Goal: Task Accomplishment & Management: Use online tool/utility

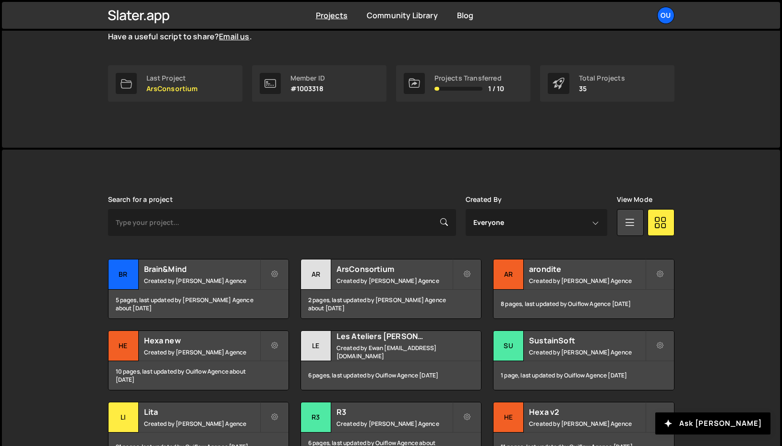
scroll to position [130, 0]
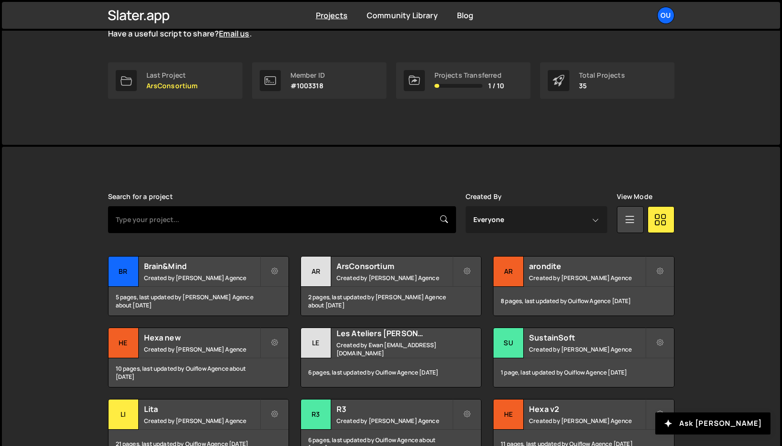
click at [252, 217] on input "text" at bounding box center [282, 219] width 348 height 27
type input "chift"
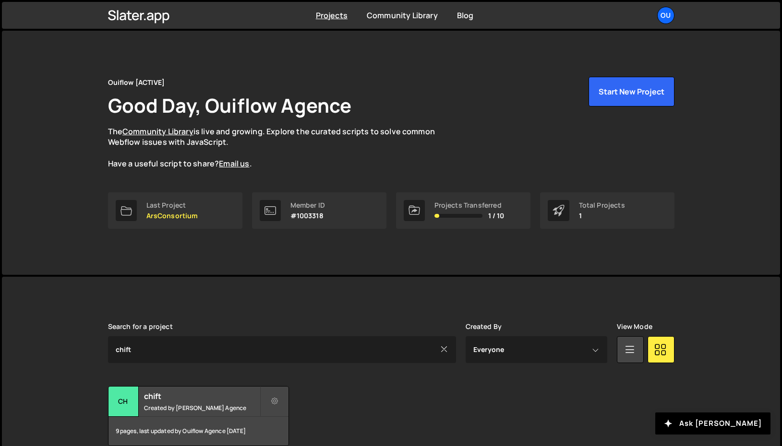
scroll to position [48, 0]
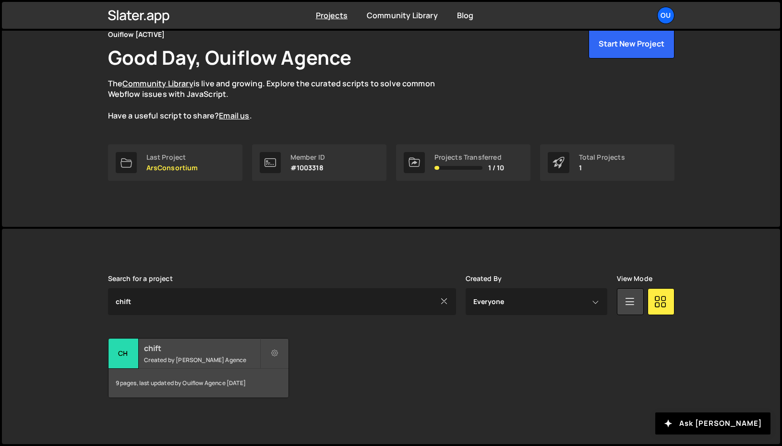
click at [164, 357] on small "Created by [PERSON_NAME] Agence" at bounding box center [202, 360] width 116 height 8
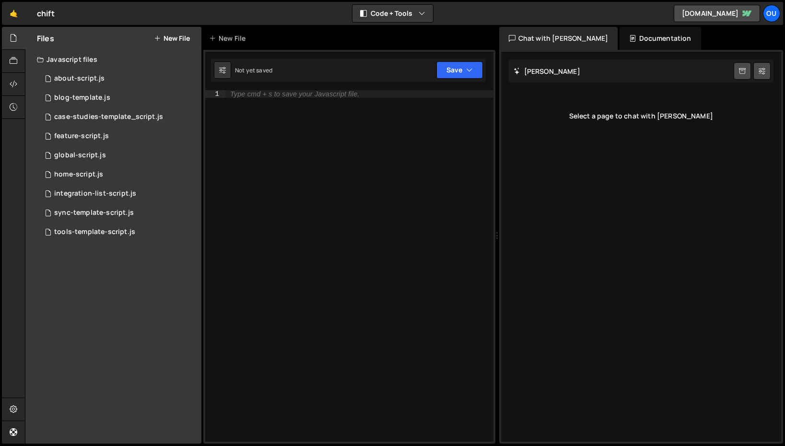
select select "66d9d6d1a32427ef592c95e2"
click at [8, 414] on div at bounding box center [14, 409] width 24 height 23
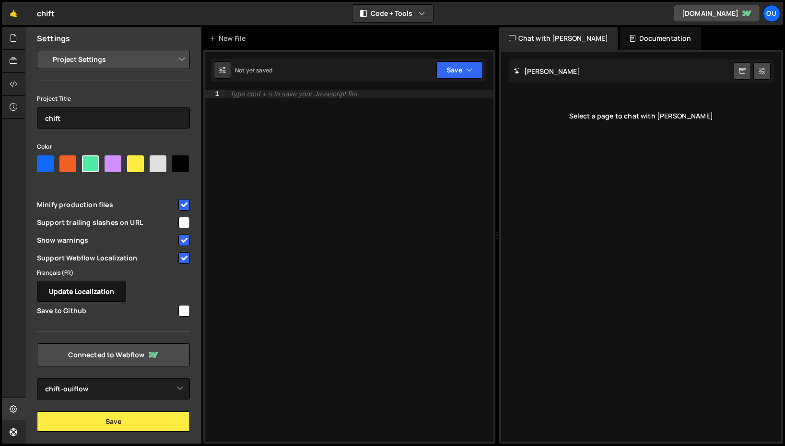
click at [90, 294] on button "Update Localization" at bounding box center [81, 292] width 89 height 20
select select "66d9d6d1a32427ef592c95e2"
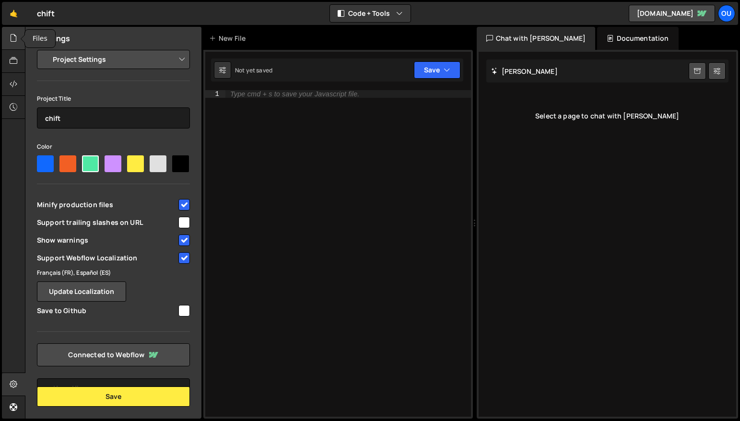
click at [14, 43] on icon at bounding box center [14, 38] width 8 height 11
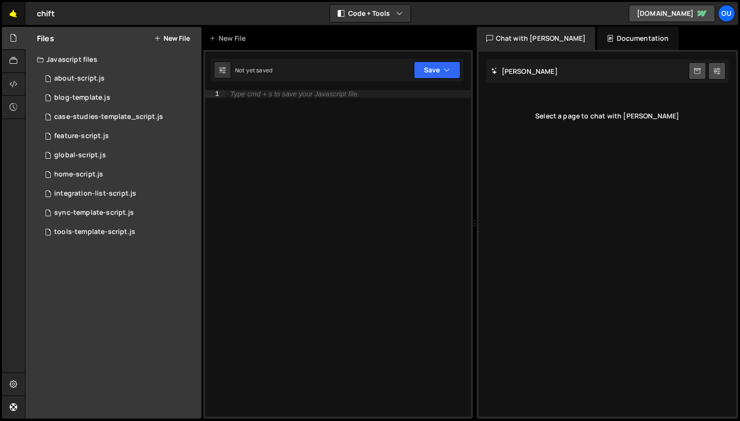
click at [17, 16] on link "🤙" at bounding box center [14, 13] width 24 height 23
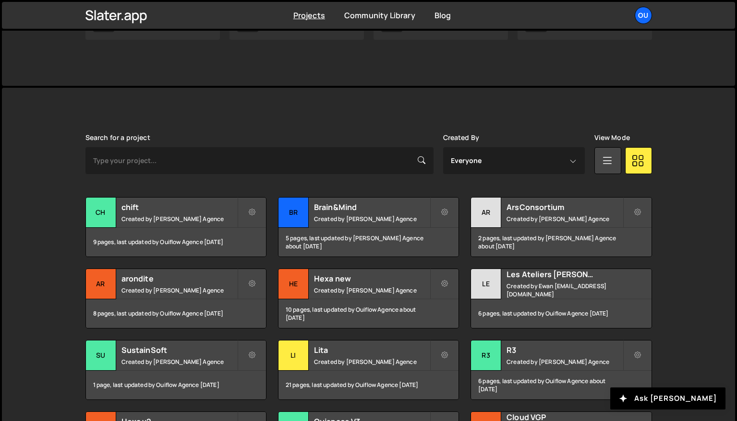
scroll to position [213, 0]
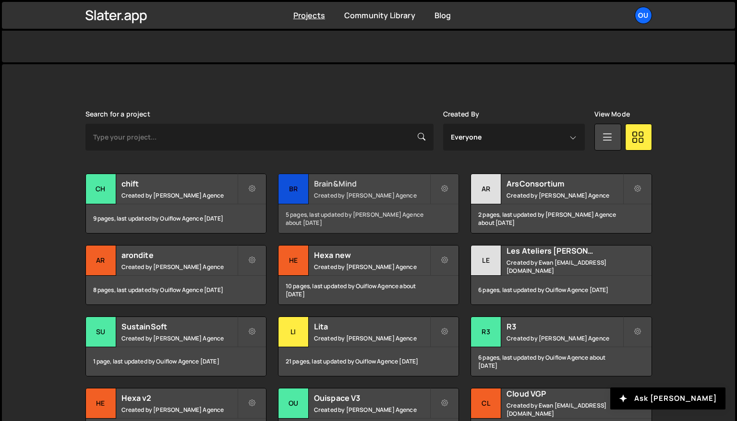
click at [334, 188] on h2 "Brain&Mind" at bounding box center [372, 183] width 116 height 11
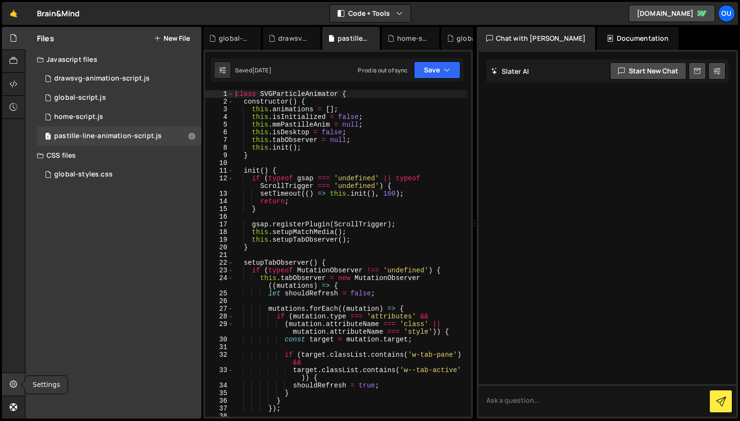
click at [13, 387] on icon at bounding box center [14, 384] width 8 height 11
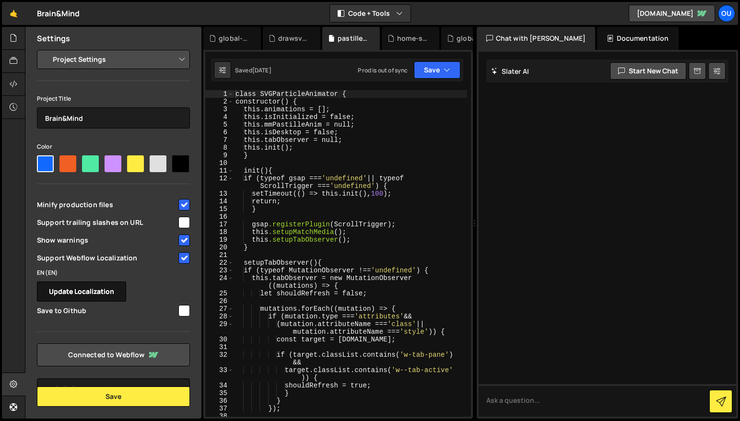
click at [66, 302] on button "Update Localization" at bounding box center [81, 292] width 89 height 20
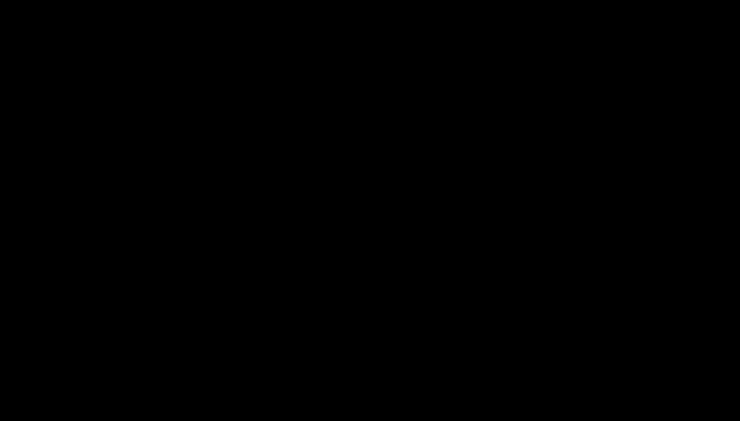
select select "6870d80b111a4fc8167fa9f9"
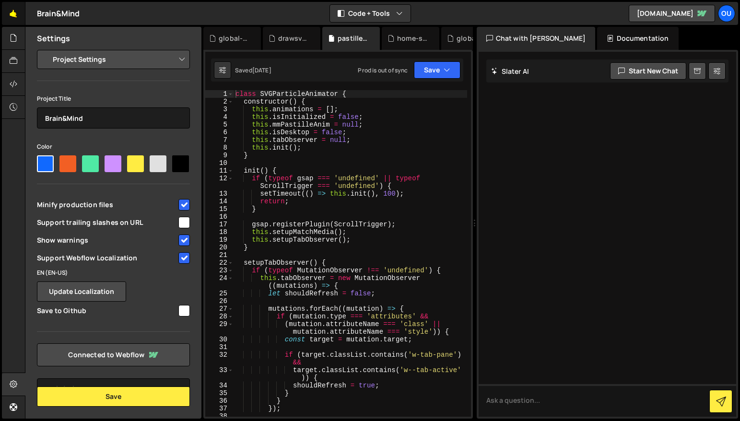
click at [12, 10] on link "🤙" at bounding box center [14, 13] width 24 height 23
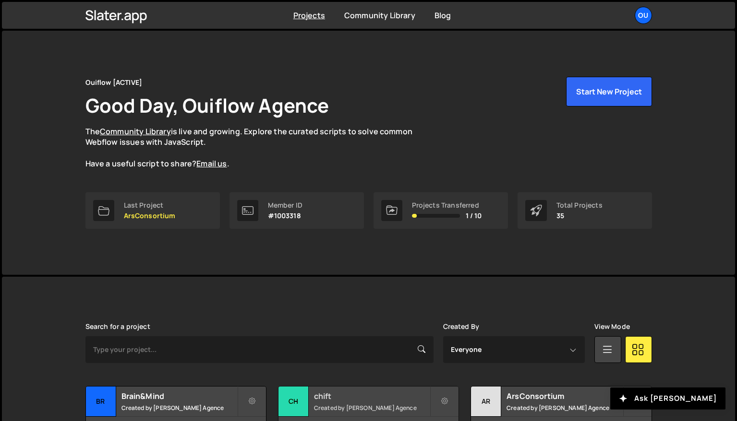
click at [332, 394] on h2 "chift" at bounding box center [372, 396] width 116 height 11
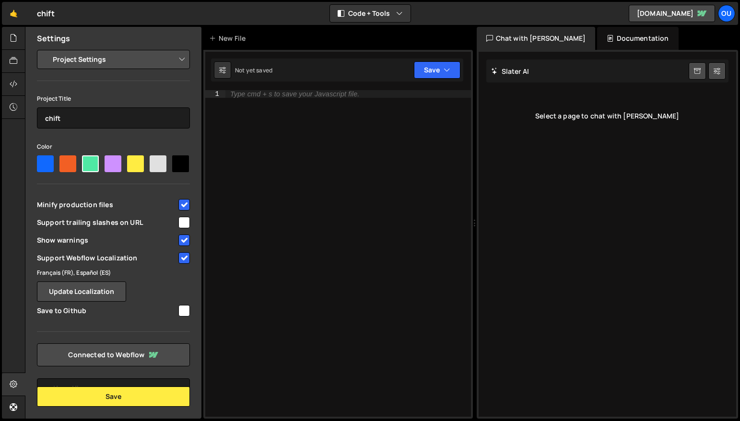
select select "66d9d6d1a32427ef592c95e2"
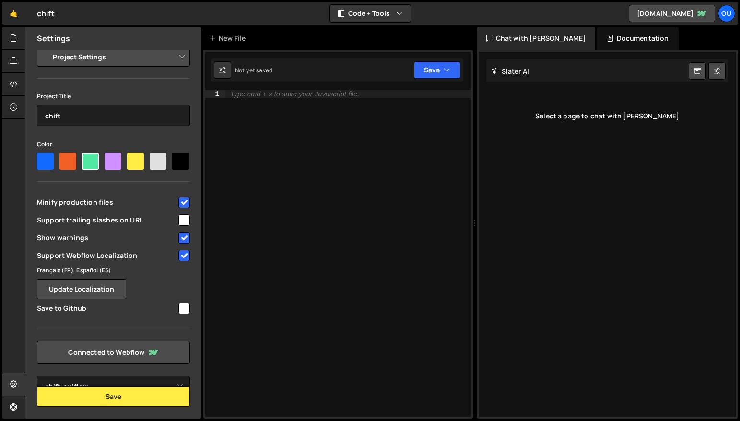
scroll to position [25, 0]
click at [8, 11] on link "🤙" at bounding box center [14, 13] width 24 height 23
